Goal: Find contact information: Find contact information

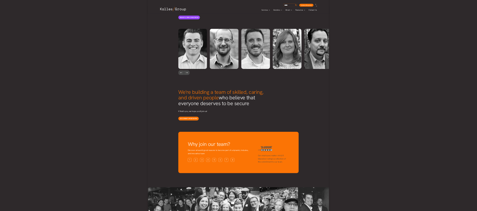
scroll to position [1081, 0]
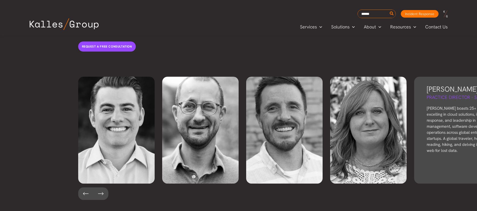
click at [318, 105] on p "[PERSON_NAME] boasts 25+ years in IT, excelling in cloud solutions, incident re…" at bounding box center [466, 129] width 79 height 48
click at [318, 94] on h5 "Practice Director - Security" at bounding box center [466, 97] width 79 height 6
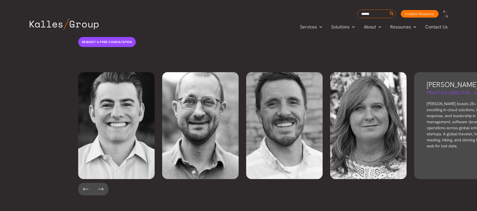
scroll to position [1048, 0]
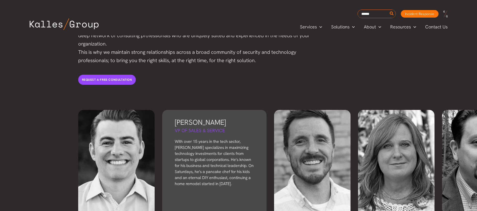
click at [216, 127] on h5 "VP of Sales & Service" at bounding box center [214, 130] width 79 height 6
